Goal: Transaction & Acquisition: Purchase product/service

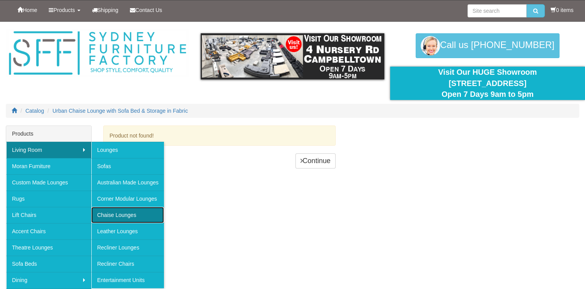
click at [118, 213] on link "Chaise Lounges" at bounding box center [127, 215] width 73 height 16
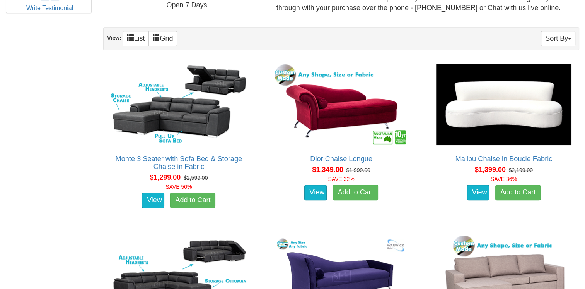
scroll to position [455, 0]
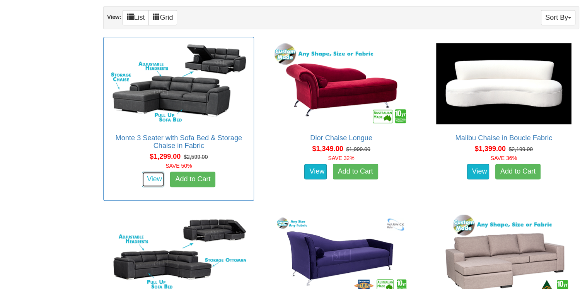
click at [152, 171] on link "View" at bounding box center [153, 178] width 22 height 15
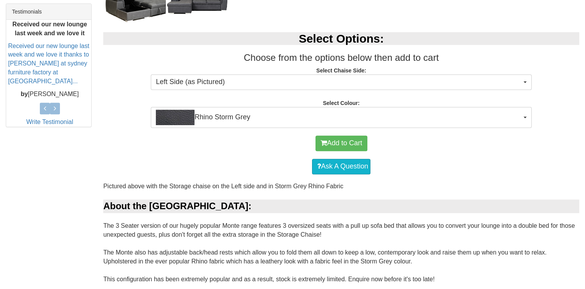
scroll to position [335, 0]
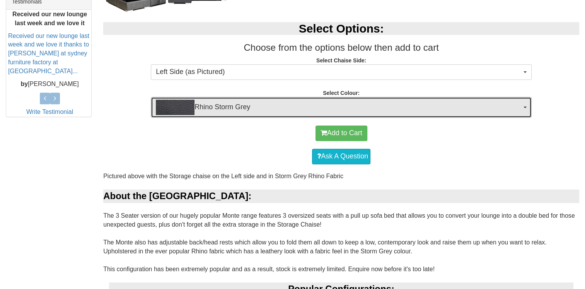
click at [526, 107] on span "button" at bounding box center [525, 107] width 3 height 2
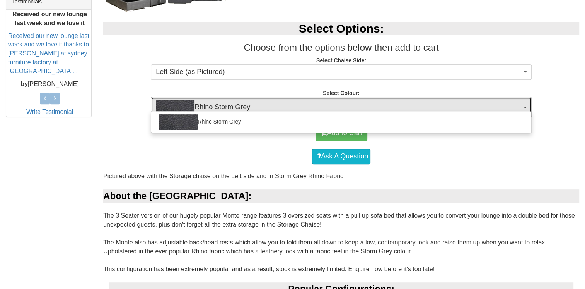
click at [526, 107] on span "button" at bounding box center [525, 107] width 3 height 2
